Goal: Navigation & Orientation: Find specific page/section

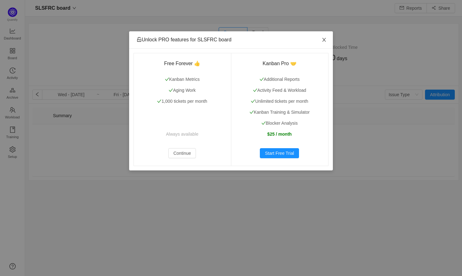
click at [323, 36] on span "Close" at bounding box center [324, 40] width 18 height 18
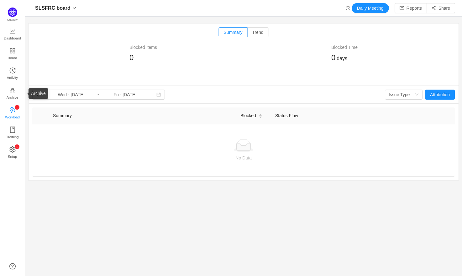
click at [12, 107] on icon "icon: team" at bounding box center [13, 110] width 6 height 6
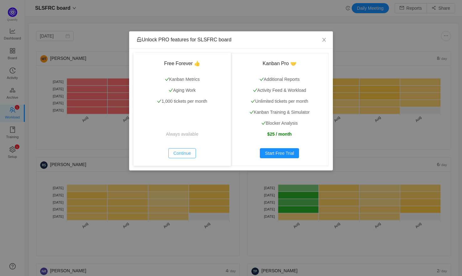
click at [181, 154] on button "Continue" at bounding box center [182, 153] width 28 height 10
click at [323, 40] on icon "icon: close" at bounding box center [324, 39] width 5 height 5
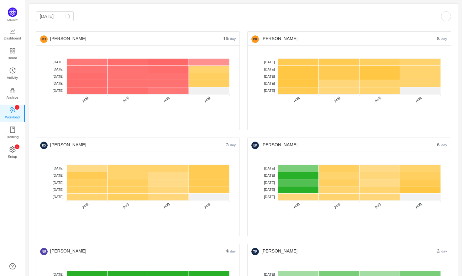
scroll to position [18, 0]
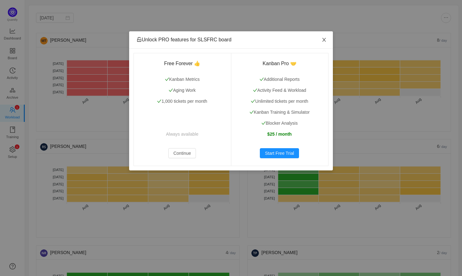
click at [322, 40] on icon "icon: close" at bounding box center [324, 39] width 5 height 5
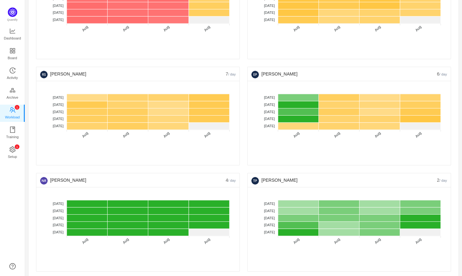
scroll to position [91, 0]
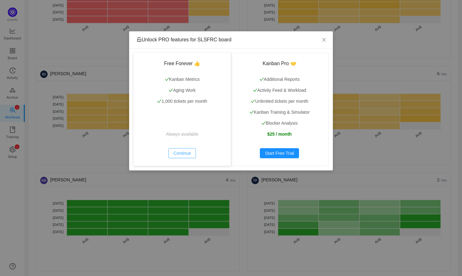
click at [177, 155] on button "Continue" at bounding box center [182, 153] width 28 height 10
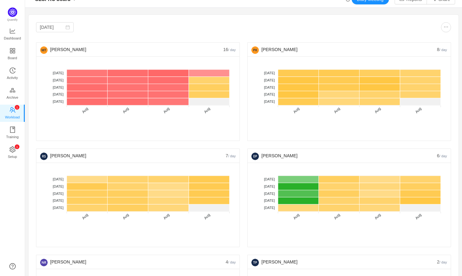
scroll to position [0, 0]
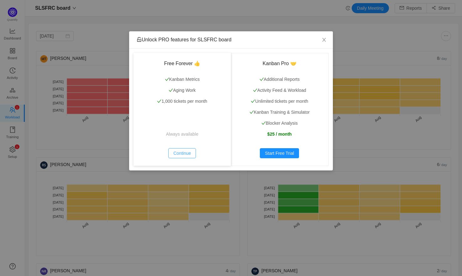
click at [187, 150] on button "Continue" at bounding box center [182, 153] width 28 height 10
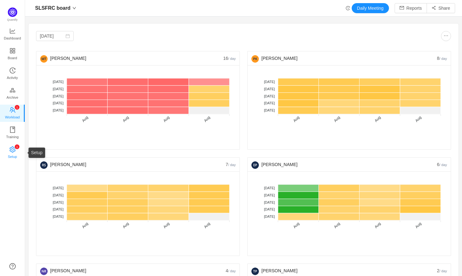
click at [16, 150] on link "0 1 2 3 4 5 6 7 8 9 0 1 2 3 4 5 6 7 8 9 0 1 2 3 4 5 6 7 8 9 Setup" at bounding box center [12, 153] width 6 height 13
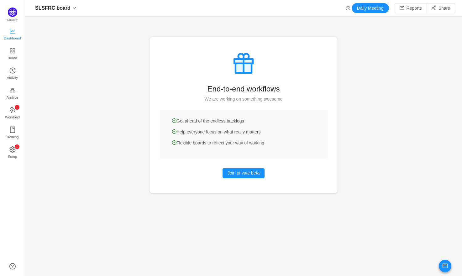
click at [15, 33] on span "Dashboard" at bounding box center [12, 38] width 17 height 13
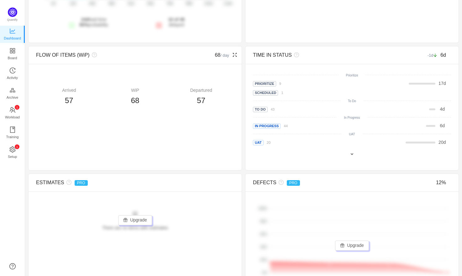
scroll to position [292, 0]
